Goal: Task Accomplishment & Management: Manage account settings

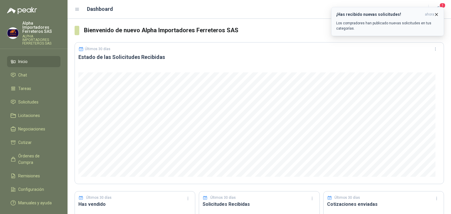
click at [383, 19] on div "¡Has recibido nuevas solicitudes! ahora Los compradores han publicado nuevas so…" at bounding box center [387, 21] width 103 height 19
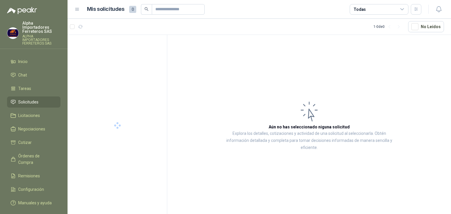
click at [383, 10] on div "Todas" at bounding box center [379, 9] width 59 height 11
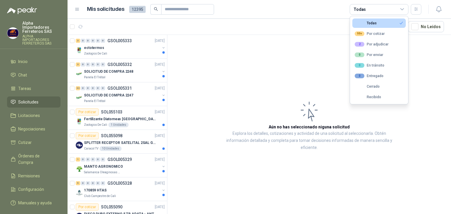
click at [341, 10] on article "Mis solicitudes 12395 Todas" at bounding box center [254, 9] width 335 height 11
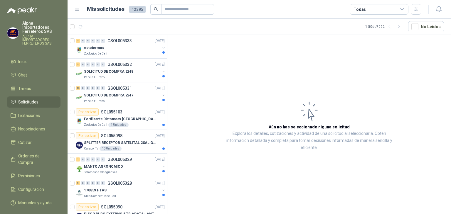
click at [363, 9] on div "Todas" at bounding box center [360, 9] width 12 height 6
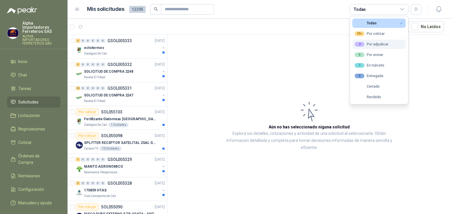
click at [366, 46] on div "2 Por adjudicar" at bounding box center [372, 44] width 34 height 5
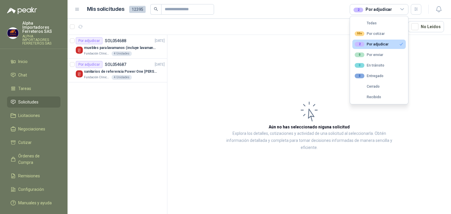
click at [373, 9] on div "2 Por adjudicar" at bounding box center [373, 9] width 38 height 6
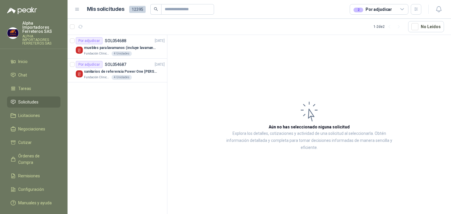
click at [373, 11] on div "2 Por adjudicar" at bounding box center [373, 9] width 38 height 6
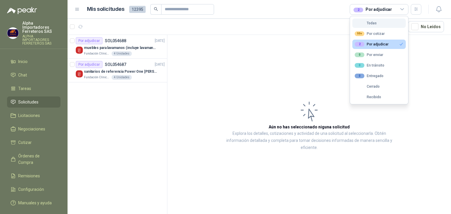
click at [367, 23] on div "Todas" at bounding box center [366, 23] width 22 height 4
